Goal: Task Accomplishment & Management: Complete application form

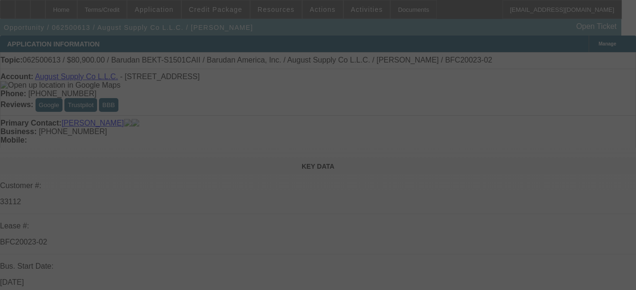
select select "0"
select select "2"
select select "0.1"
select select "0"
select select "2"
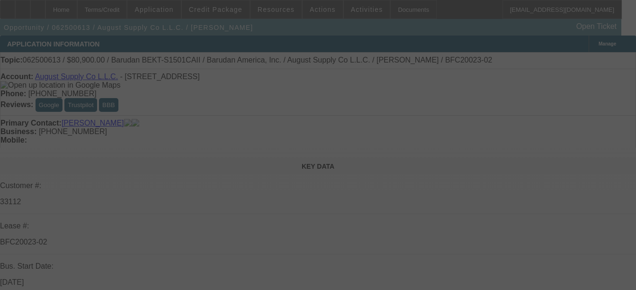
select select "0.1"
select select "0"
select select "2"
select select "0.1"
select select "0"
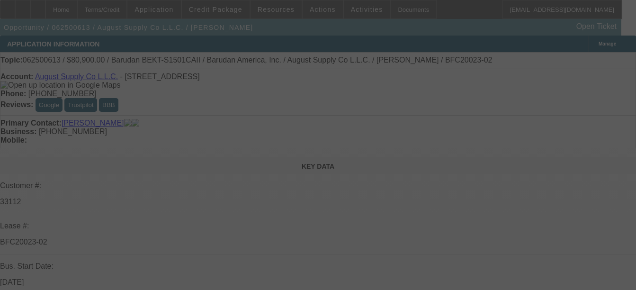
select select "2"
select select "0.1"
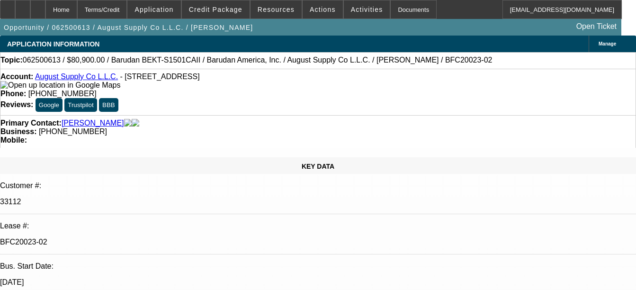
select select "1"
select select "2"
select select "4"
select select "1"
select select "2"
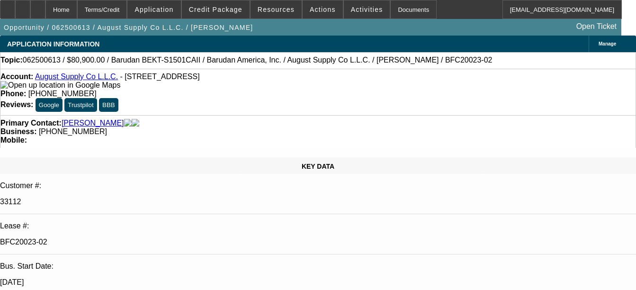
select select "4"
select select "1"
select select "2"
select select "4"
select select "1"
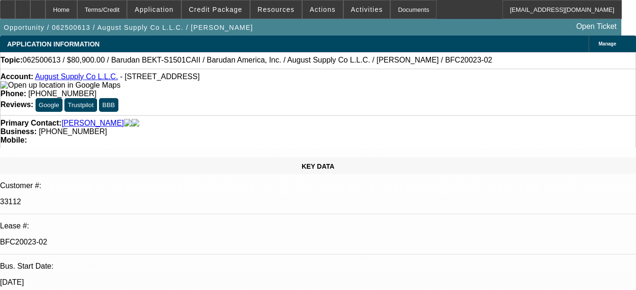
select select "2"
select select "4"
click at [390, 3] on div "Documents" at bounding box center [413, 9] width 46 height 19
